Goal: Information Seeking & Learning: Learn about a topic

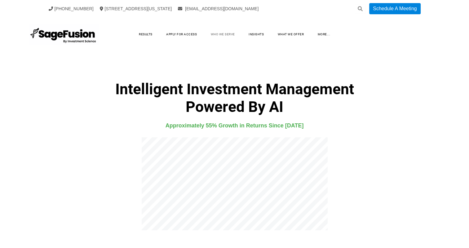
click at [230, 34] on link "Who We Serve" at bounding box center [222, 34] width 37 height 9
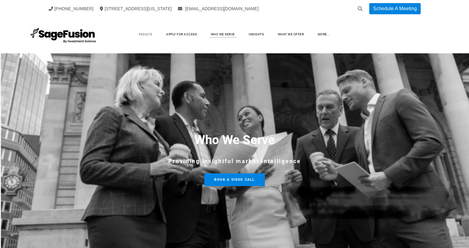
click at [147, 34] on link "Results" at bounding box center [146, 34] width 26 height 9
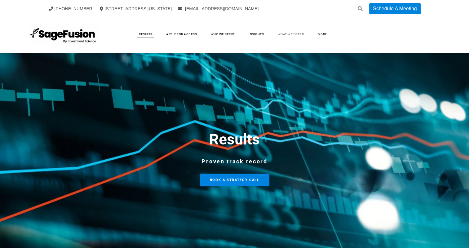
click at [292, 35] on link "What We Offer" at bounding box center [290, 34] width 39 height 9
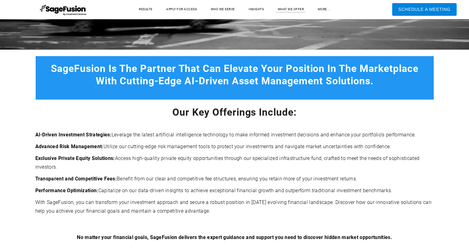
scroll to position [200, 0]
